Goal: Communication & Community: Connect with others

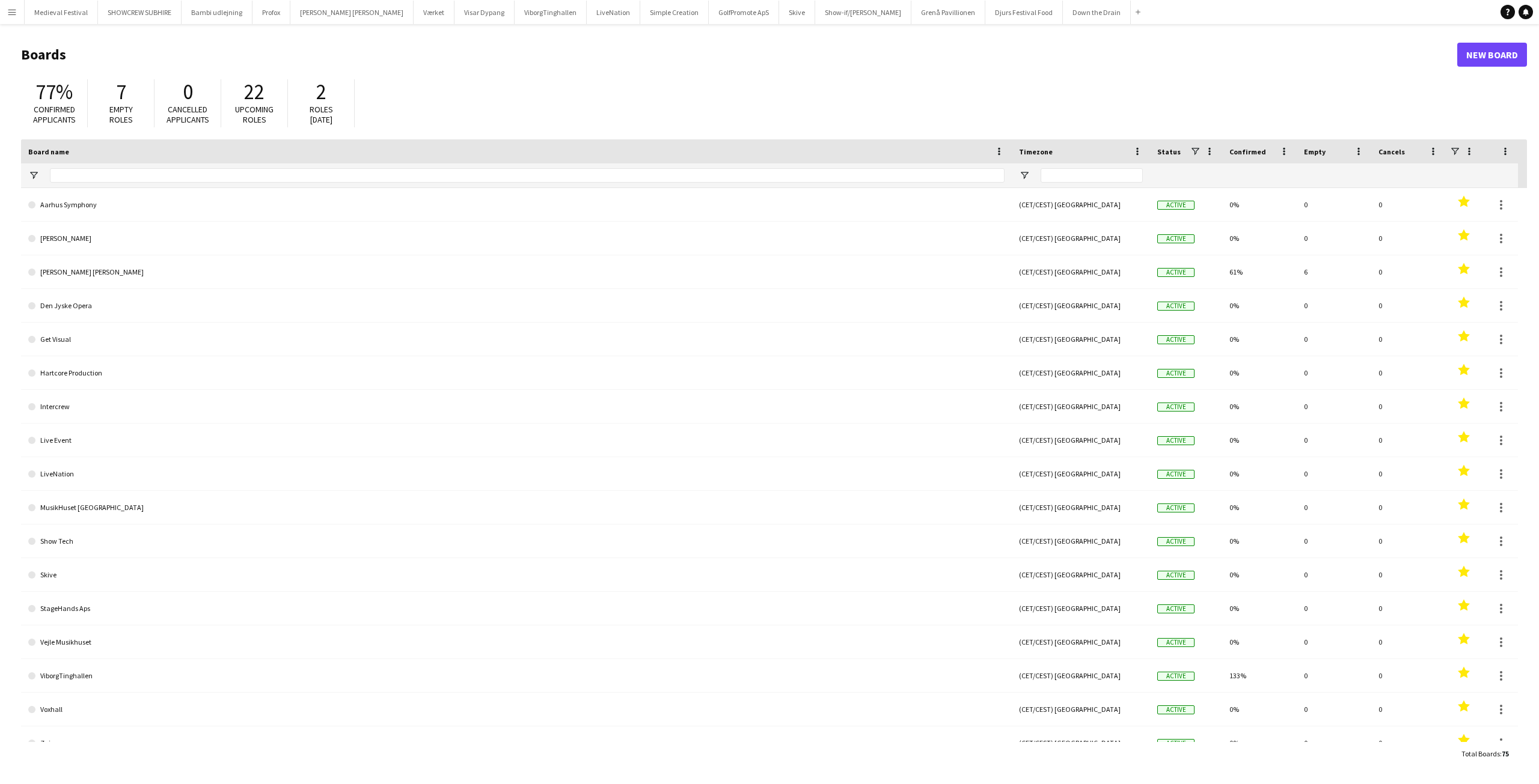
click at [16, 11] on app-icon "Menu" at bounding box center [12, 12] width 10 height 10
click at [166, 62] on link "All jobs" at bounding box center [181, 65] width 120 height 24
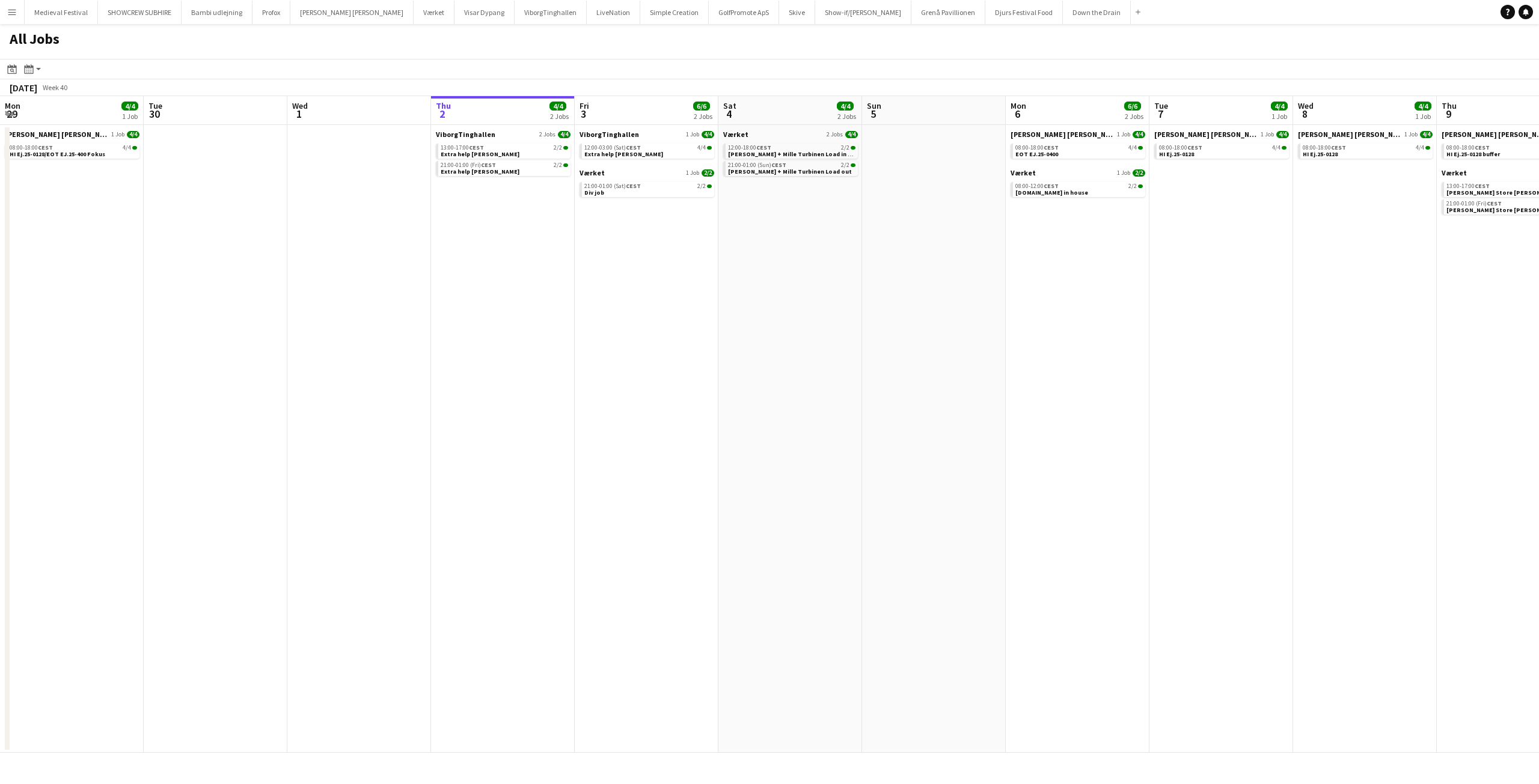
scroll to position [0, 287]
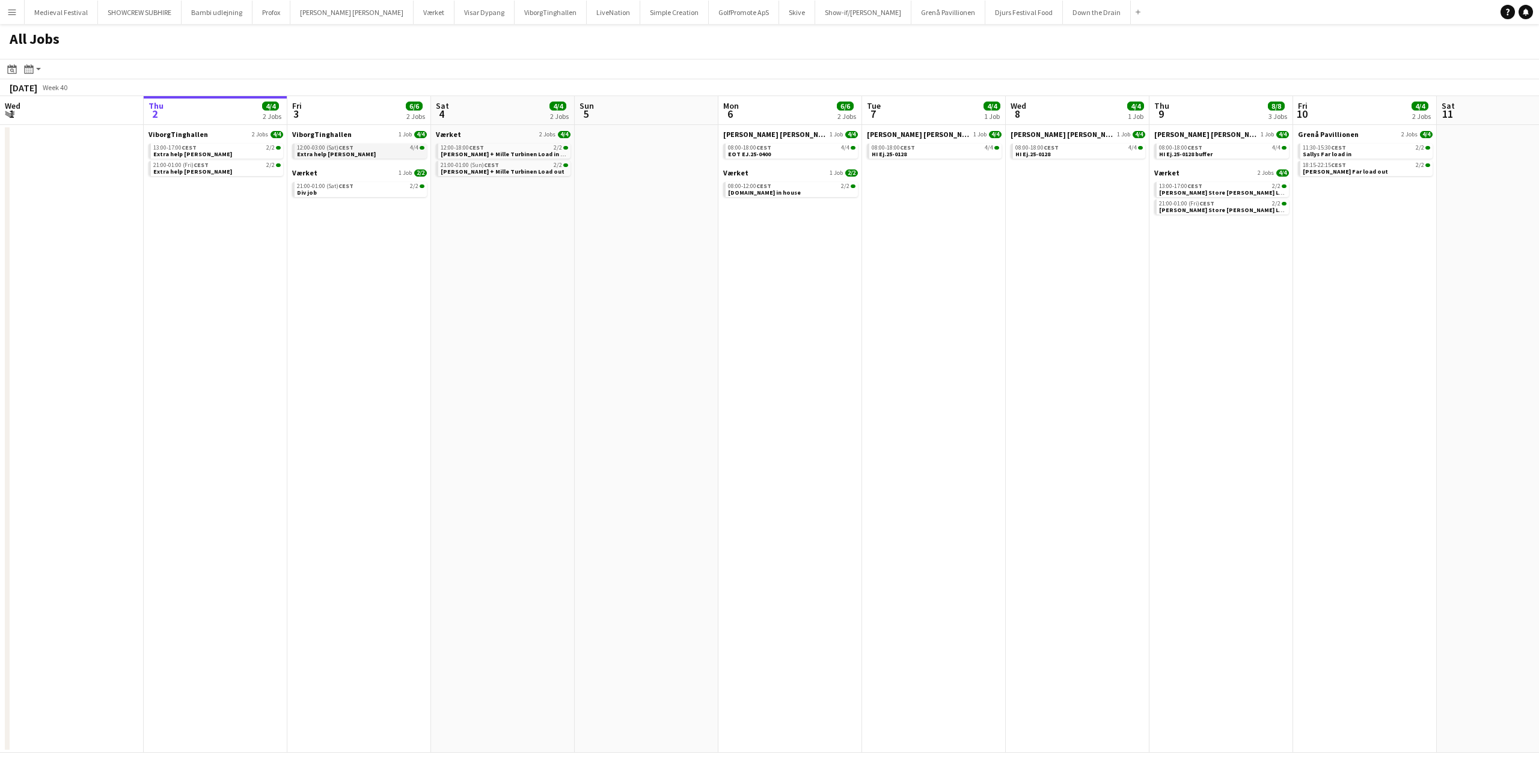
click at [350, 150] on span "CEST" at bounding box center [345, 148] width 15 height 8
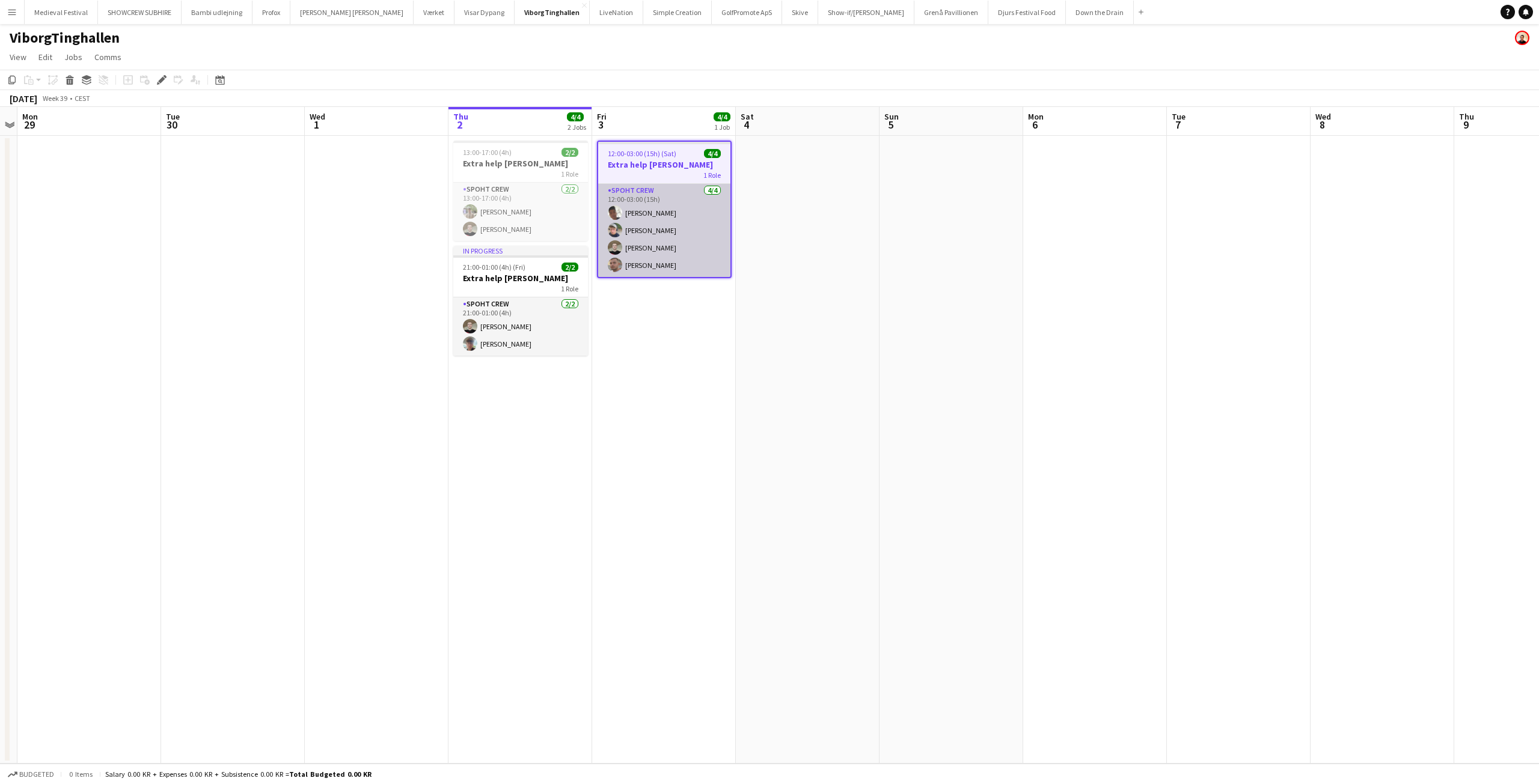
click at [685, 246] on app-card-role "Spoht Crew [DATE] 12:00-03:00 (15h) [PERSON_NAME] [PERSON_NAME] [PERSON_NAME]" at bounding box center [665, 230] width 132 height 93
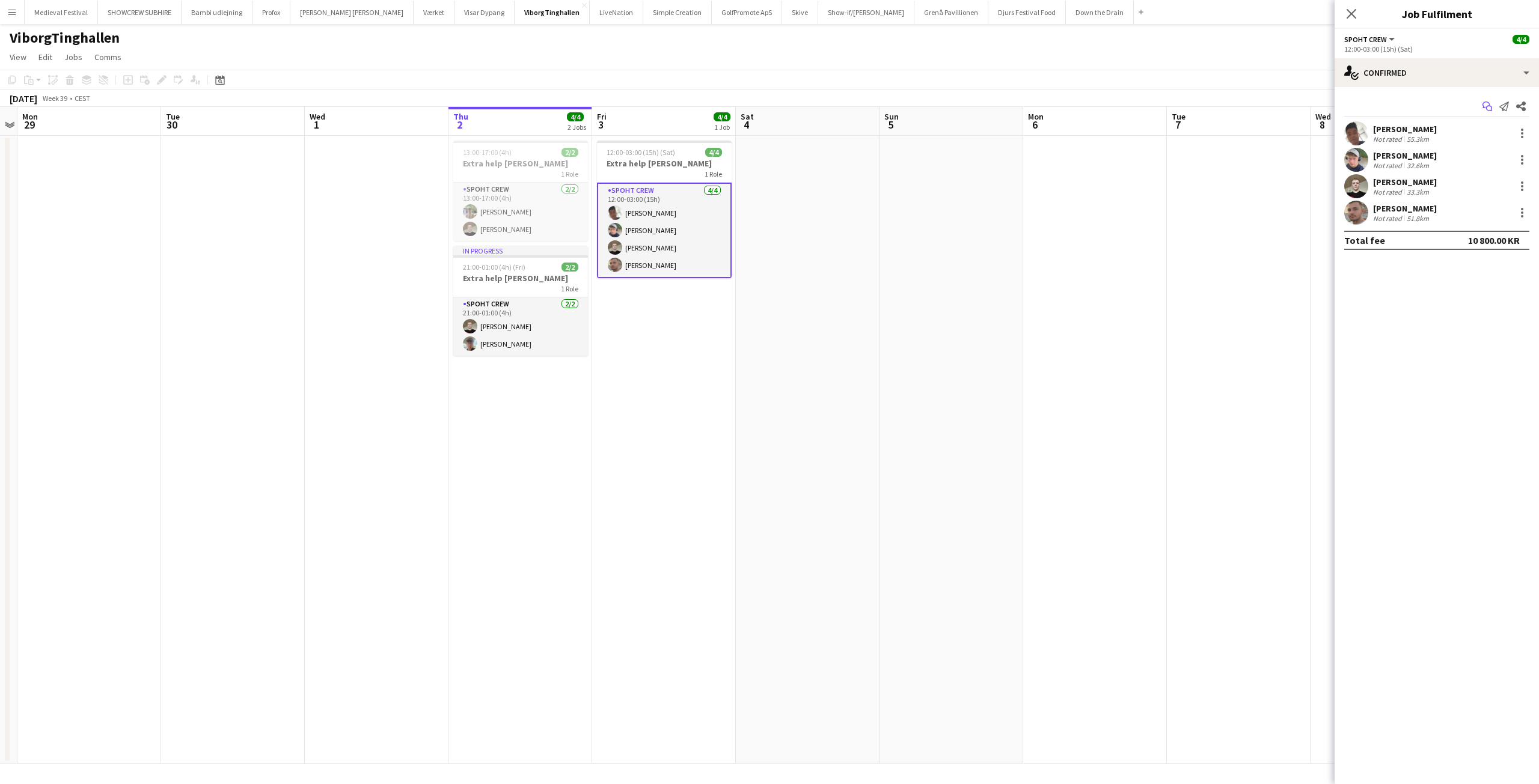
click at [1486, 104] on icon "Start chat" at bounding box center [1487, 106] width 10 height 10
